Goal: Information Seeking & Learning: Learn about a topic

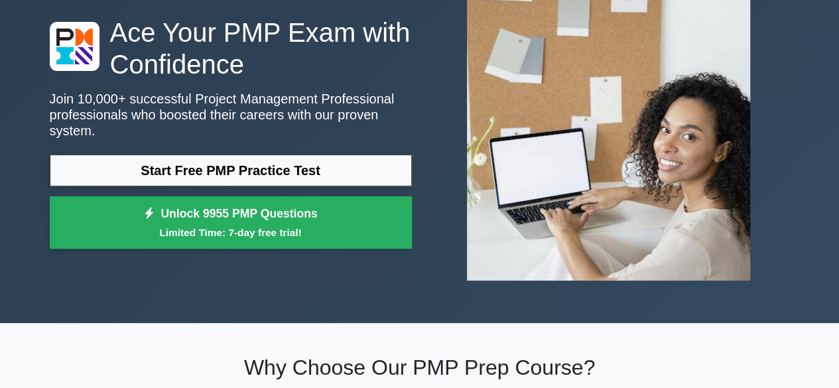
scroll to position [66, 0]
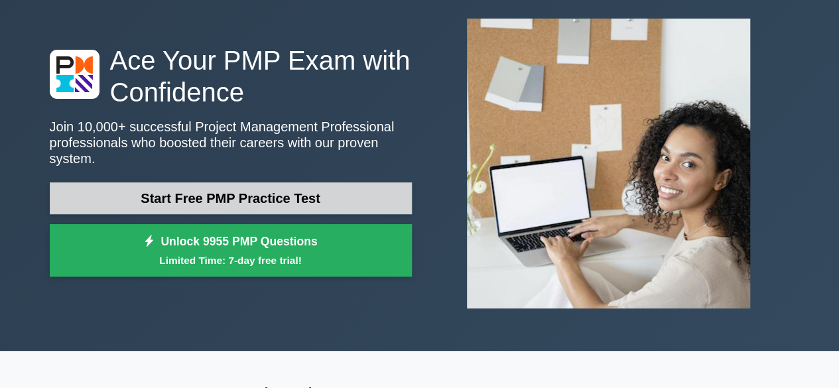
click at [184, 188] on link "Start Free PMP Practice Test" at bounding box center [231, 198] width 362 height 32
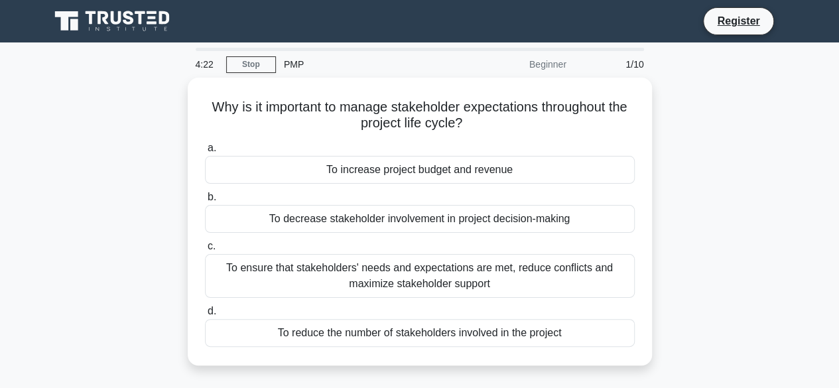
click at [124, 20] on icon at bounding box center [128, 18] width 11 height 14
